Goal: Find specific page/section: Find specific page/section

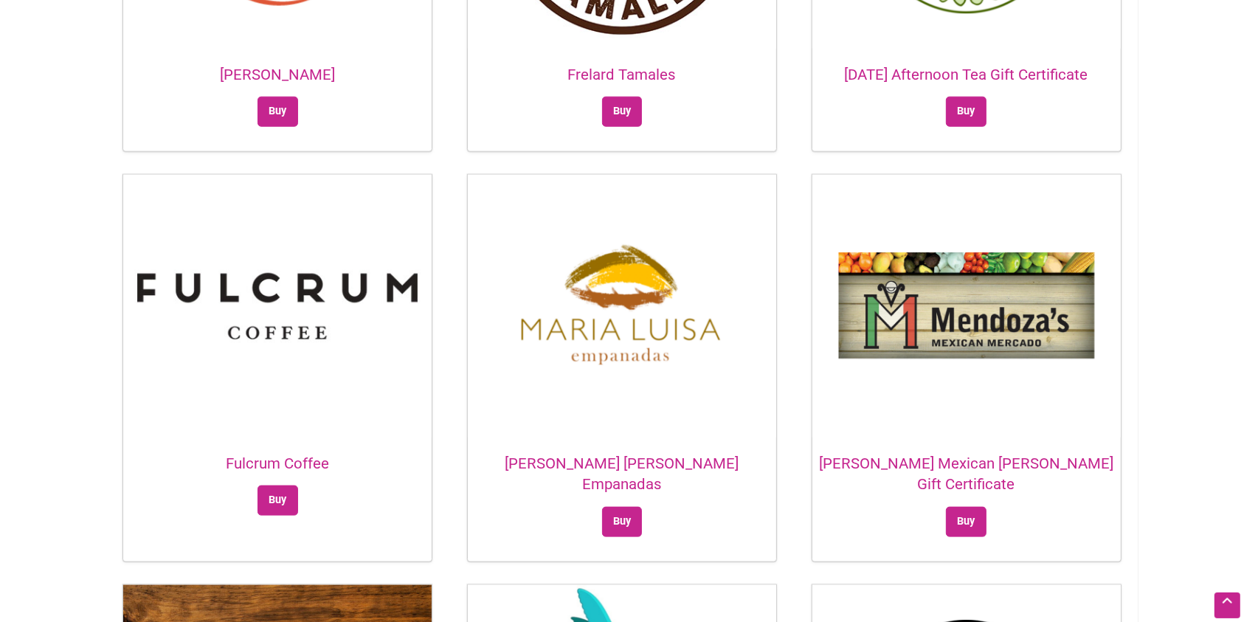
scroll to position [1579, 0]
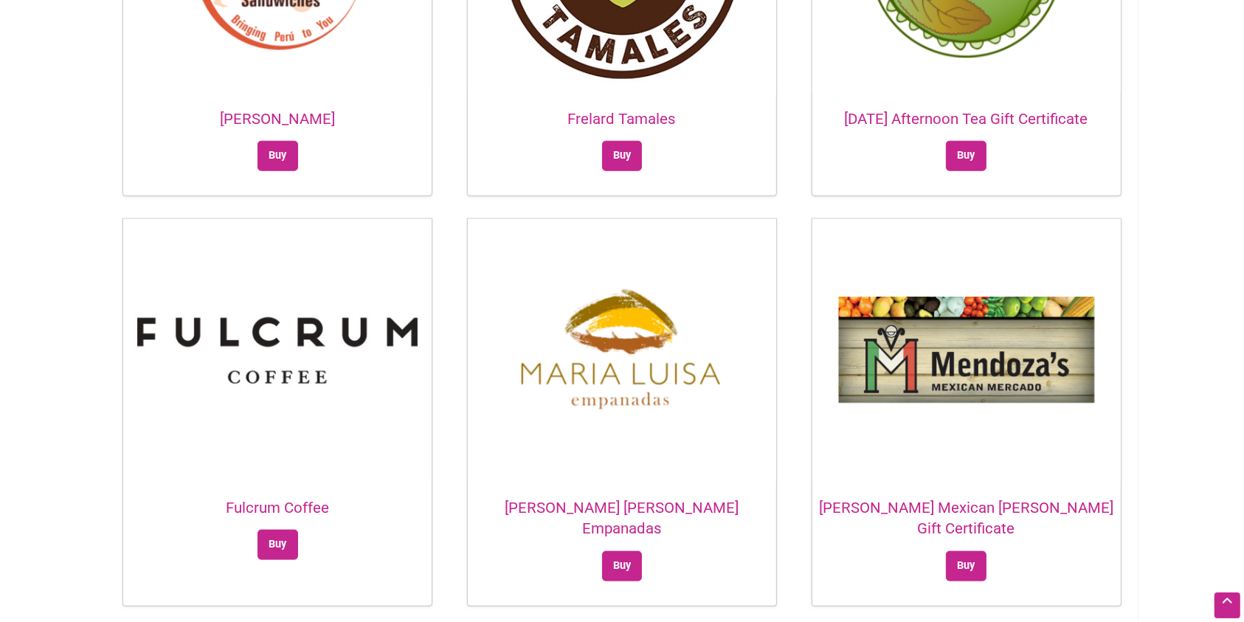
click at [620, 108] on h2 "Frelard Tamales" at bounding box center [622, 118] width 308 height 21
